Goal: Task Accomplishment & Management: Manage account settings

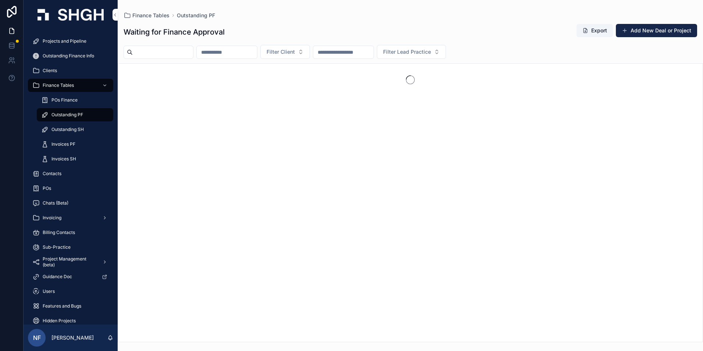
click at [57, 144] on span "Invoices PF" at bounding box center [63, 144] width 24 height 6
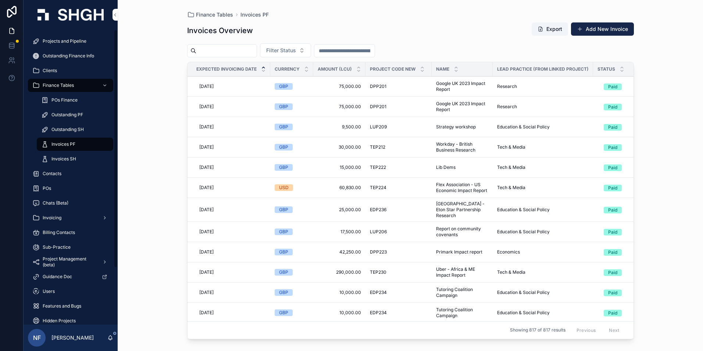
click at [67, 40] on span "Projects and Pipeline" at bounding box center [65, 41] width 44 height 6
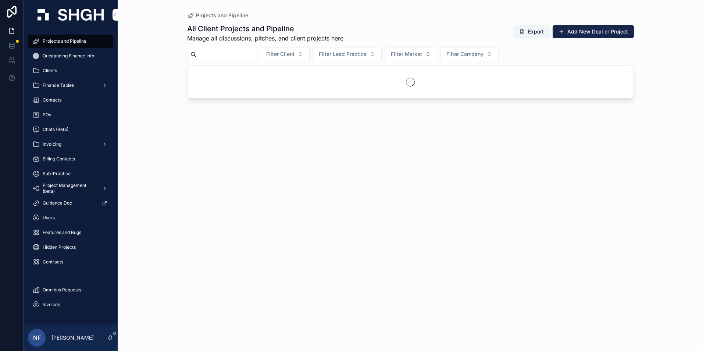
click at [206, 58] on input "scrollable content" at bounding box center [226, 54] width 60 height 10
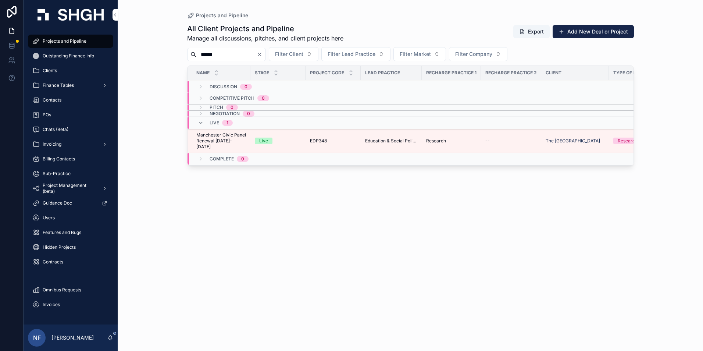
type input "******"
click at [205, 139] on span "Manchester Civic Panel Renewal [DATE]-[DATE]" at bounding box center [221, 141] width 50 height 18
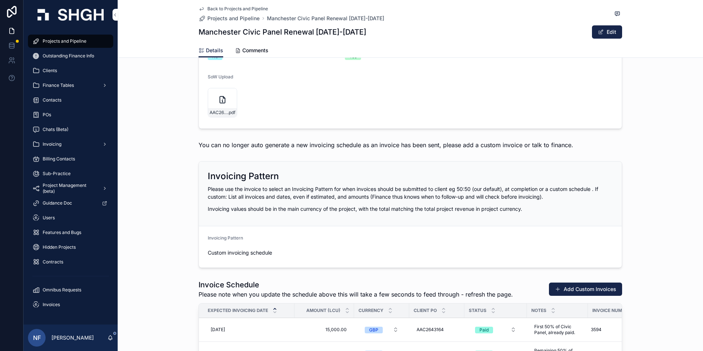
scroll to position [956, 0]
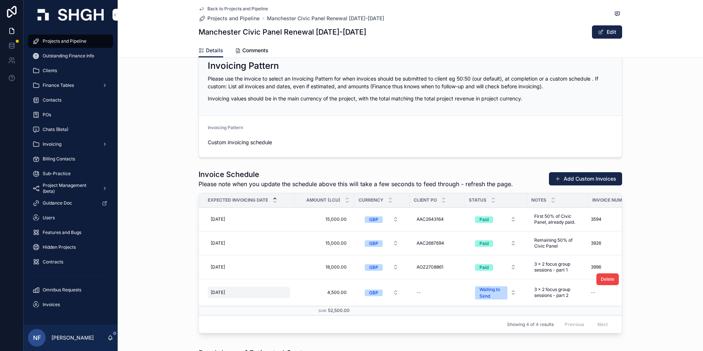
click at [218, 294] on span "[DATE]" at bounding box center [218, 292] width 14 height 6
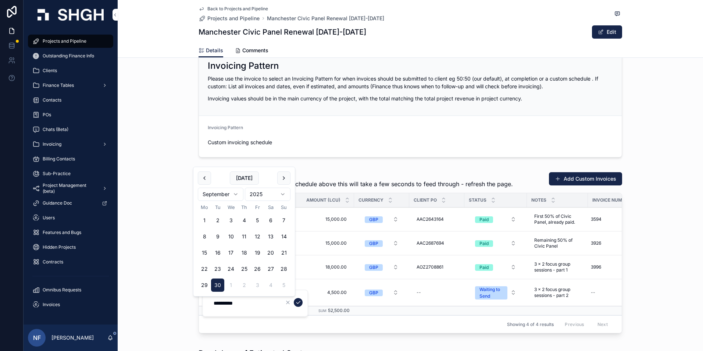
click at [234, 192] on html "Projects and Pipeline Outstanding Finance Info Clients Finance Tables Contacts …" at bounding box center [351, 175] width 703 height 351
click at [235, 192] on html "Projects and Pipeline Outstanding Finance Info Clients Finance Tables Contacts …" at bounding box center [351, 175] width 703 height 351
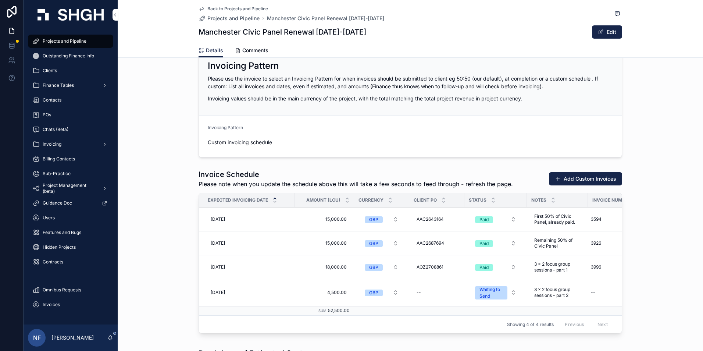
click at [235, 192] on div "Invoice Schedule Please note when you update the schedule above this will take …" at bounding box center [411, 251] width 424 height 164
click at [216, 297] on div "[DATE] [DATE]" at bounding box center [249, 293] width 82 height 12
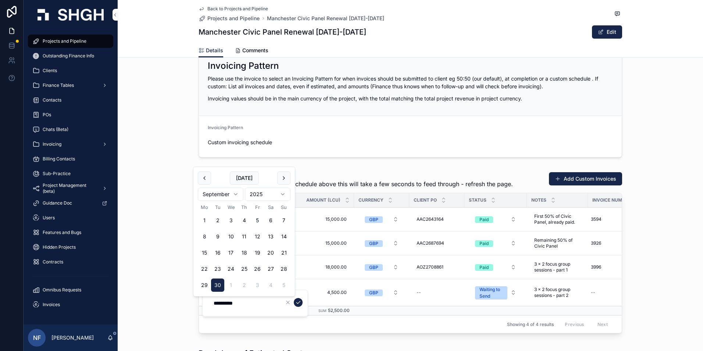
click at [233, 196] on html "Projects and Pipeline Outstanding Finance Info Clients Finance Tables Contacts …" at bounding box center [351, 175] width 703 height 351
click at [229, 233] on button "8" at bounding box center [230, 236] width 13 height 13
type input "**********"
click at [299, 304] on icon "scrollable content" at bounding box center [298, 302] width 6 height 6
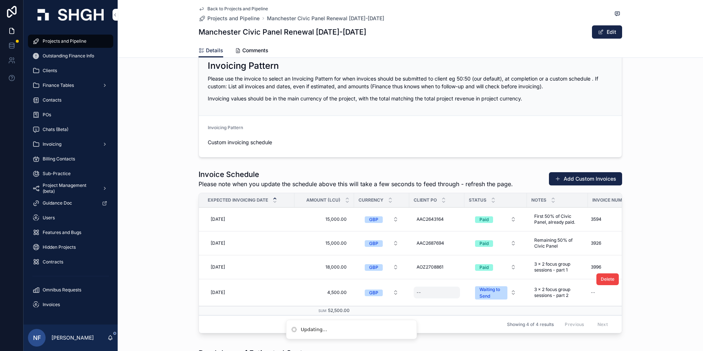
click at [425, 296] on div "--" at bounding box center [437, 293] width 46 height 12
click at [434, 294] on div "--" at bounding box center [437, 293] width 46 height 12
click at [429, 298] on input "scrollable content" at bounding box center [450, 303] width 70 height 10
click at [429, 294] on div "--" at bounding box center [437, 293] width 46 height 12
type input "**********"
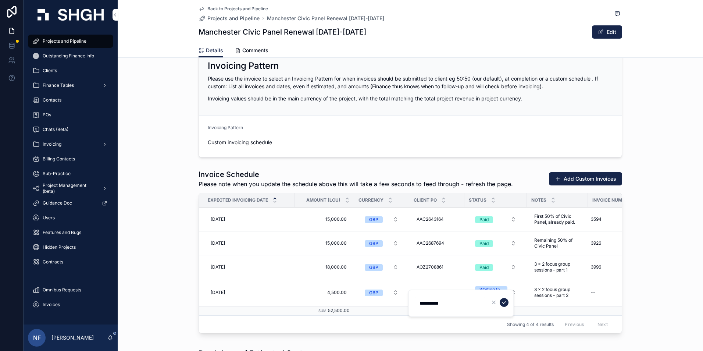
click at [505, 305] on icon "scrollable content" at bounding box center [504, 302] width 6 height 6
click at [596, 297] on div "--" at bounding box center [615, 293] width 54 height 12
type input "****"
click at [680, 305] on button "scrollable content" at bounding box center [678, 302] width 9 height 9
